Goal: Task Accomplishment & Management: Manage account settings

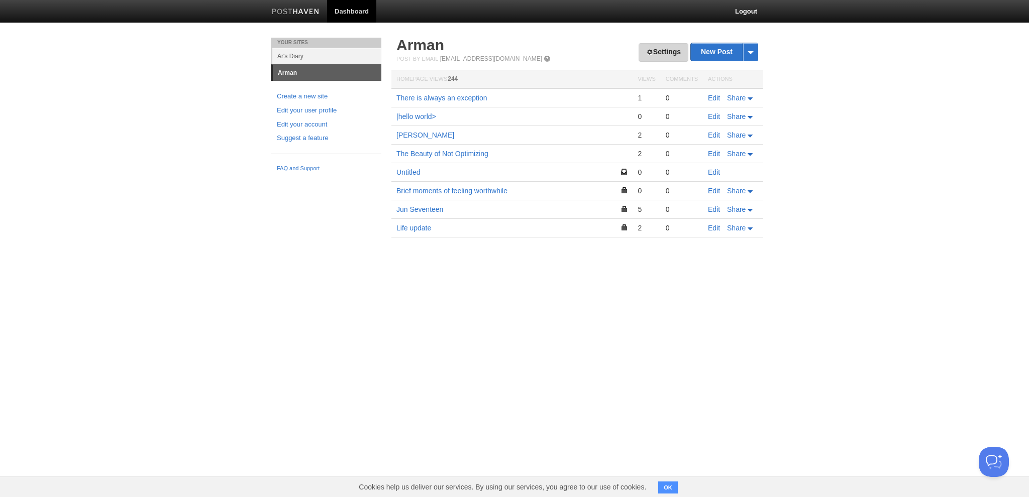
click at [654, 49] on link "Settings" at bounding box center [663, 52] width 50 height 19
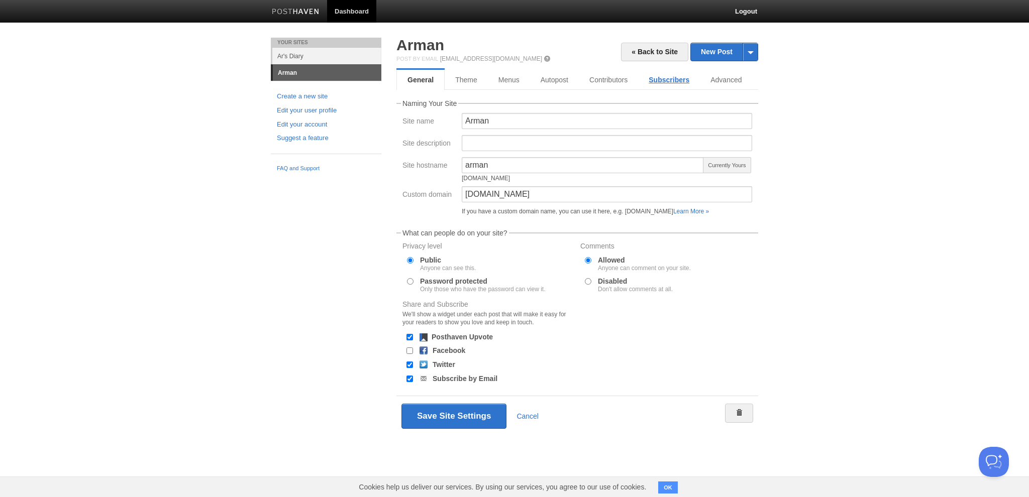
click at [662, 75] on link "Subscribers" at bounding box center [669, 80] width 62 height 20
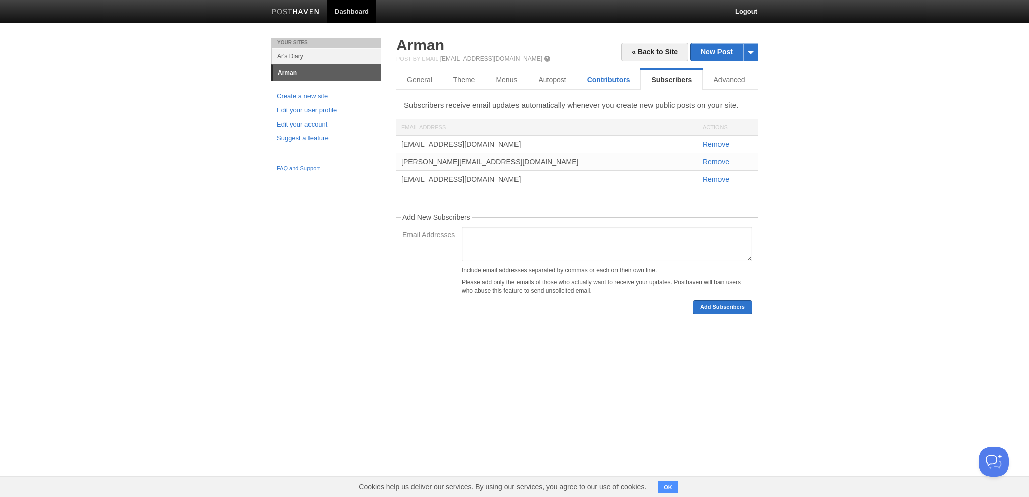
click at [600, 81] on link "Contributors" at bounding box center [609, 80] width 64 height 20
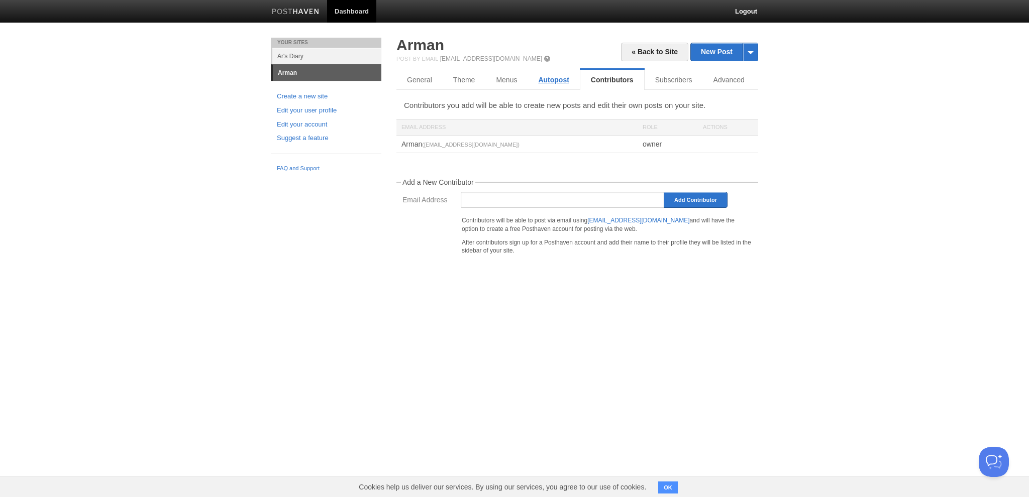
click at [568, 81] on link "Autopost" at bounding box center [553, 80] width 52 height 20
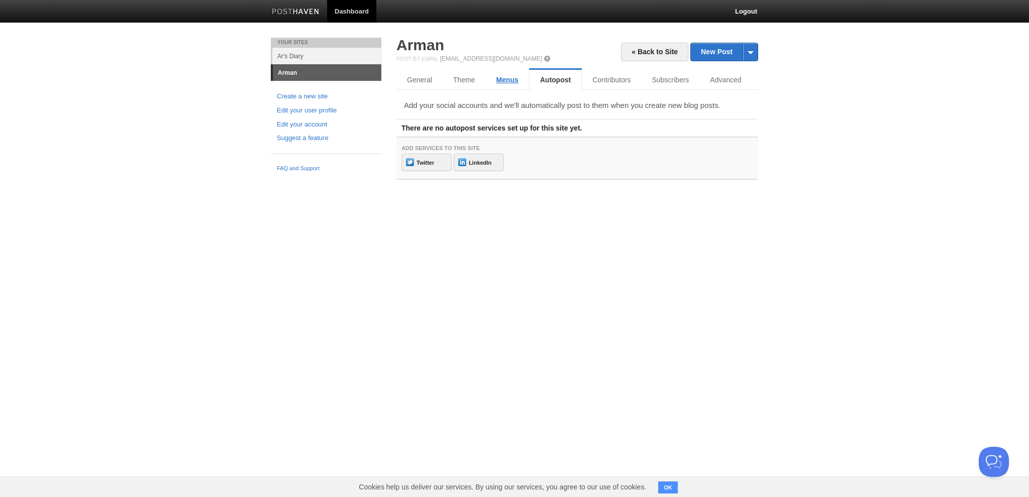
click at [506, 77] on link "Menus" at bounding box center [506, 80] width 43 height 20
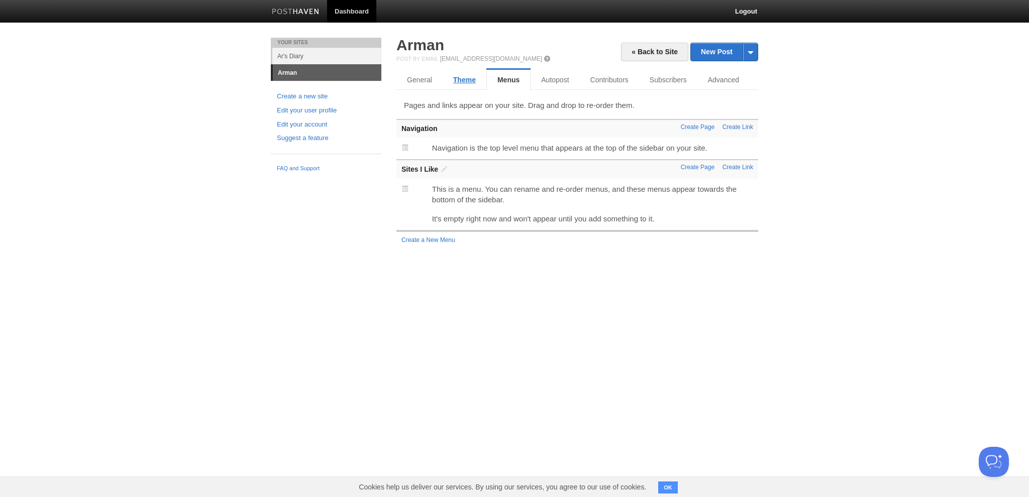
click at [454, 81] on link "Theme" at bounding box center [464, 80] width 44 height 20
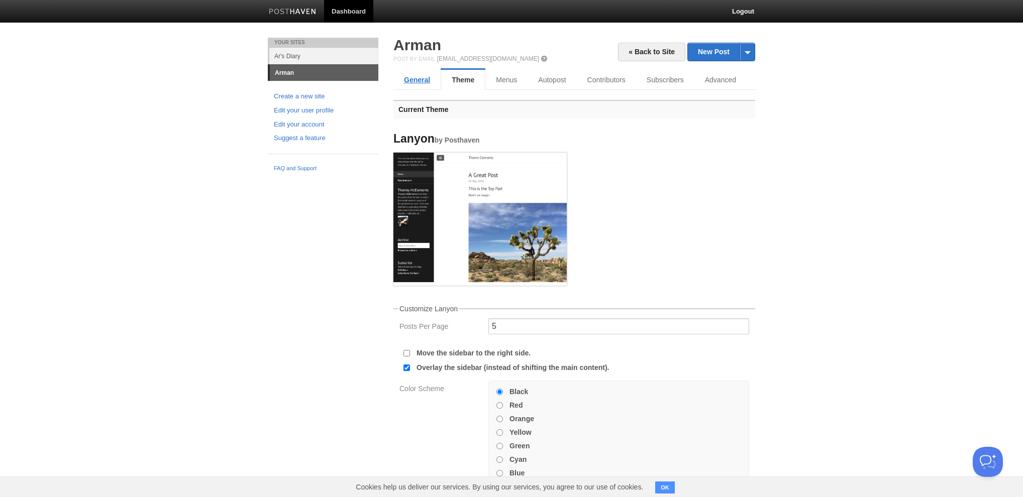
click at [418, 84] on link "General" at bounding box center [416, 80] width 47 height 20
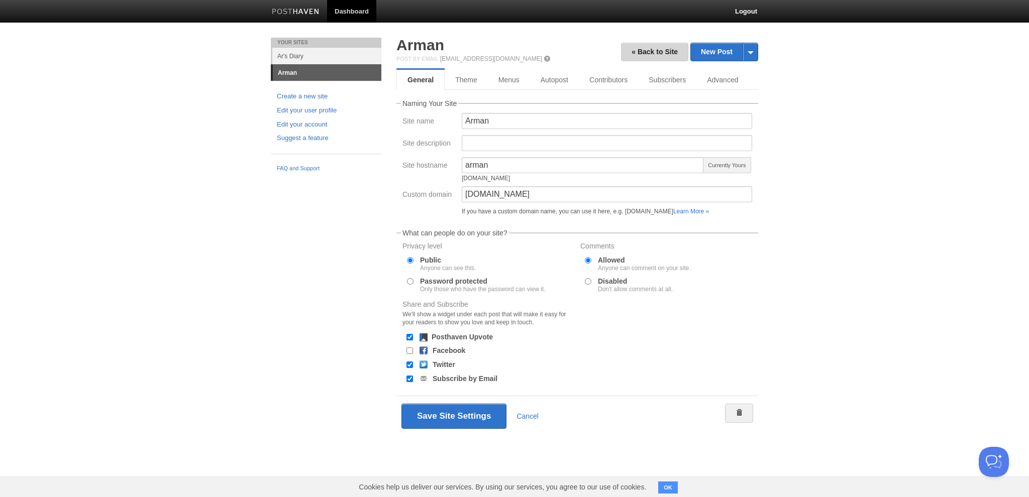
click at [666, 59] on link "« Back to Site" at bounding box center [654, 52] width 67 height 19
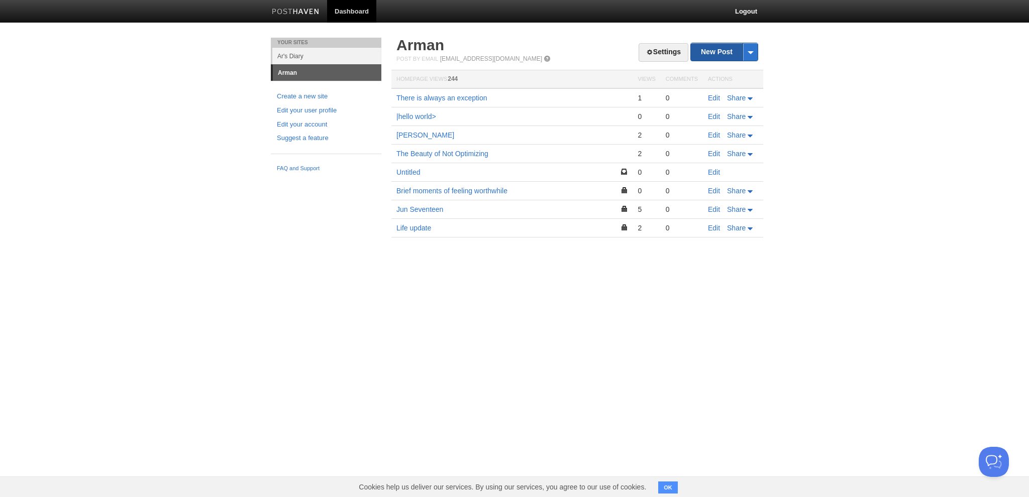
click at [721, 59] on link "New Post" at bounding box center [724, 52] width 67 height 18
